Goal: Communication & Community: Answer question/provide support

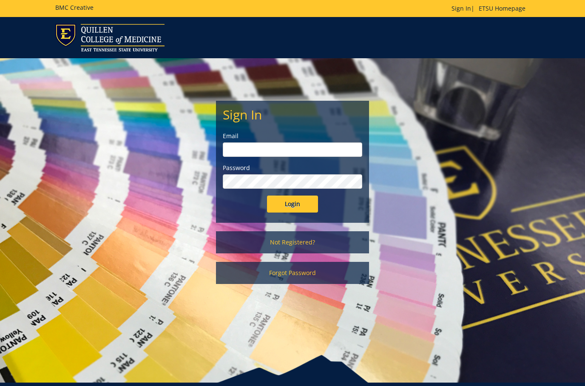
type input "[EMAIL_ADDRESS][DOMAIN_NAME]"
click at [298, 206] on input "Login" at bounding box center [292, 204] width 51 height 17
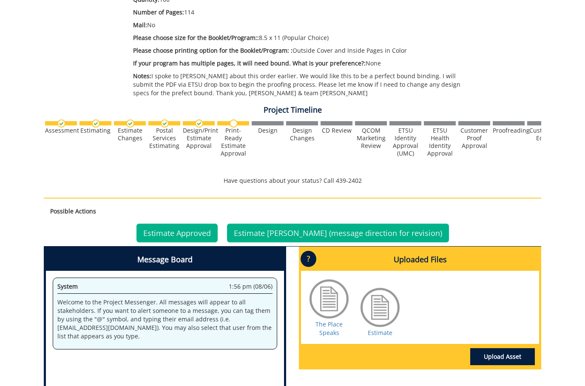
scroll to position [255, 0]
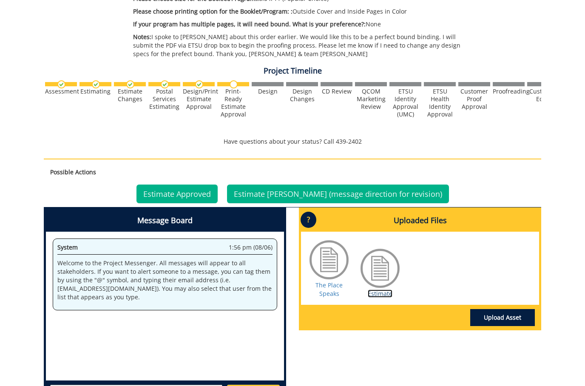
click at [379, 293] on link "Estimate" at bounding box center [380, 294] width 25 height 8
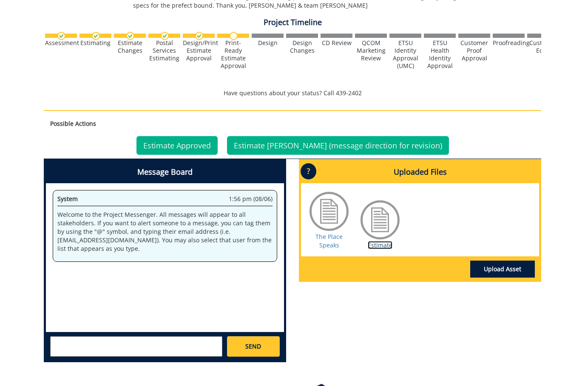
scroll to position [369, 0]
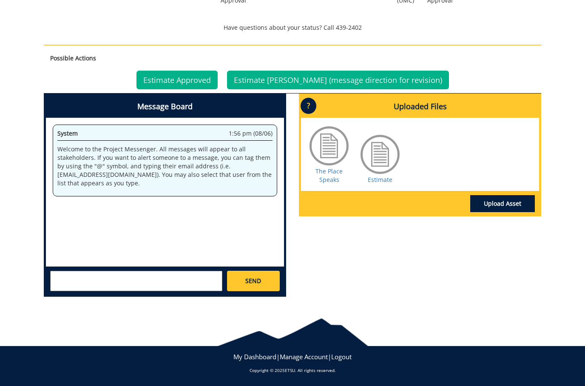
click at [148, 272] on textarea at bounding box center [136, 281] width 172 height 20
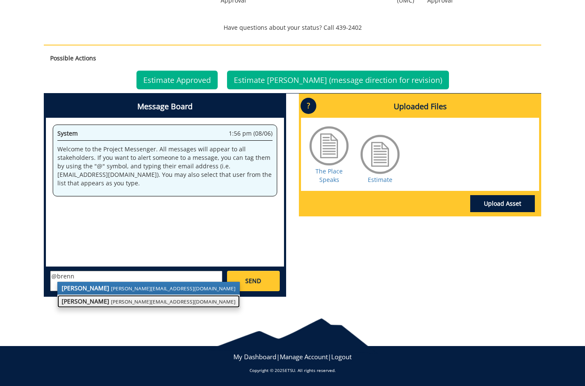
click at [98, 302] on strong "[PERSON_NAME]" at bounding box center [86, 301] width 48 height 8
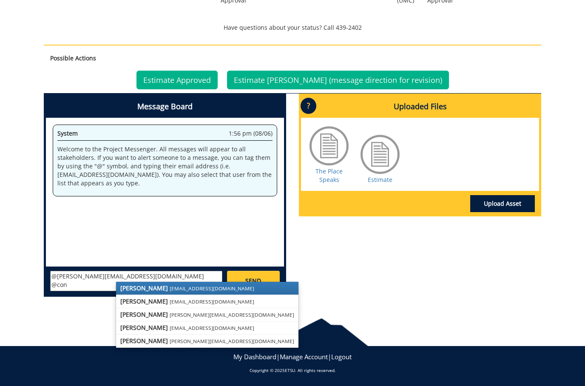
click at [150, 289] on strong "[PERSON_NAME]" at bounding box center [144, 288] width 48 height 8
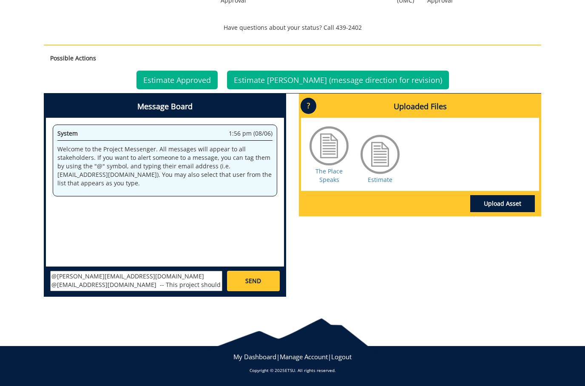
click at [183, 283] on textarea "@[PERSON_NAME][EMAIL_ADDRESS][DOMAIN_NAME] @[EMAIL_ADDRESS][DOMAIN_NAME] -- Thi…" at bounding box center [136, 281] width 172 height 20
type textarea "@[PERSON_NAME][EMAIL_ADDRESS][DOMAIN_NAME] @[EMAIL_ADDRESS][DOMAIN_NAME] -- Thi…"
click at [260, 281] on span "SEND" at bounding box center [253, 281] width 16 height 9
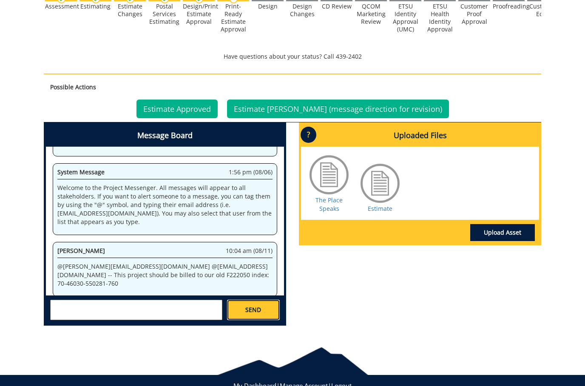
scroll to position [8008, 0]
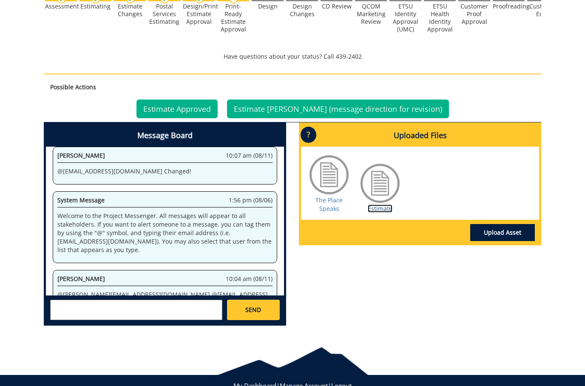
click at [385, 212] on link "Estimate" at bounding box center [380, 209] width 25 height 8
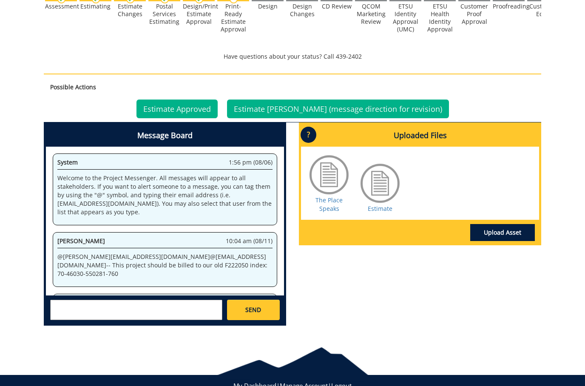
scroll to position [34, 0]
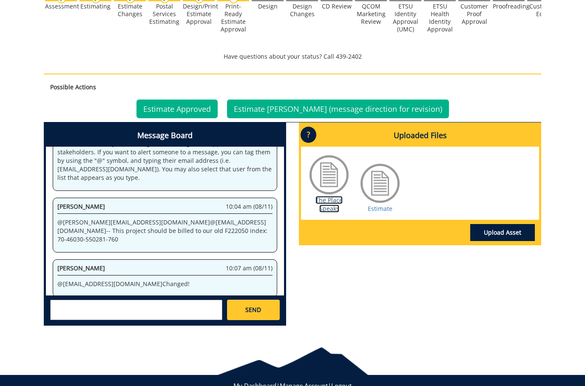
click at [336, 206] on link "The Place Speaks" at bounding box center [329, 204] width 27 height 17
click at [388, 211] on link "Estimate" at bounding box center [380, 209] width 25 height 8
click at [205, 108] on link "Estimate Approved" at bounding box center [177, 109] width 81 height 19
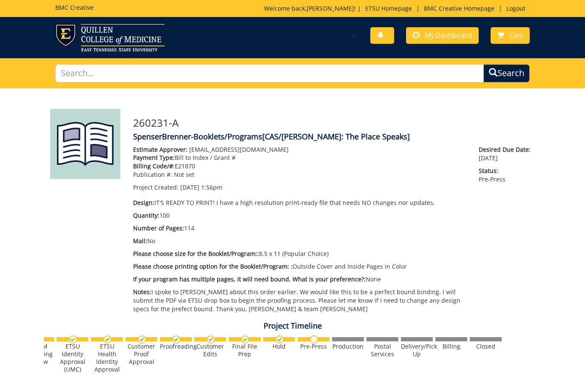
scroll to position [0, 334]
